Goal: Task Accomplishment & Management: Use online tool/utility

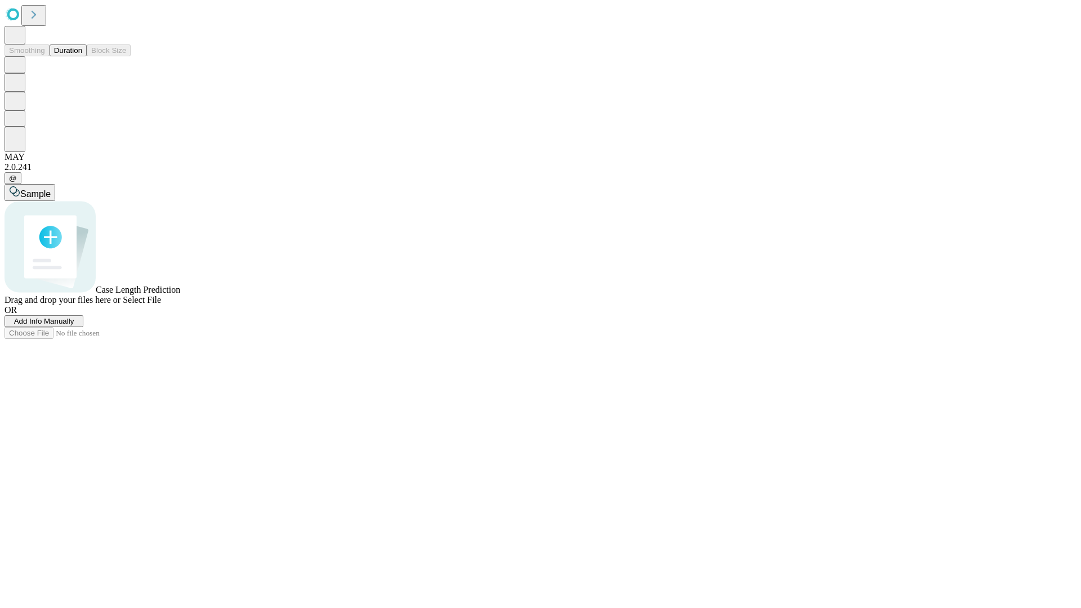
click at [82, 56] on button "Duration" at bounding box center [68, 50] width 37 height 12
click at [161, 305] on span "Select File" at bounding box center [142, 300] width 38 height 10
